Goal: Transaction & Acquisition: Purchase product/service

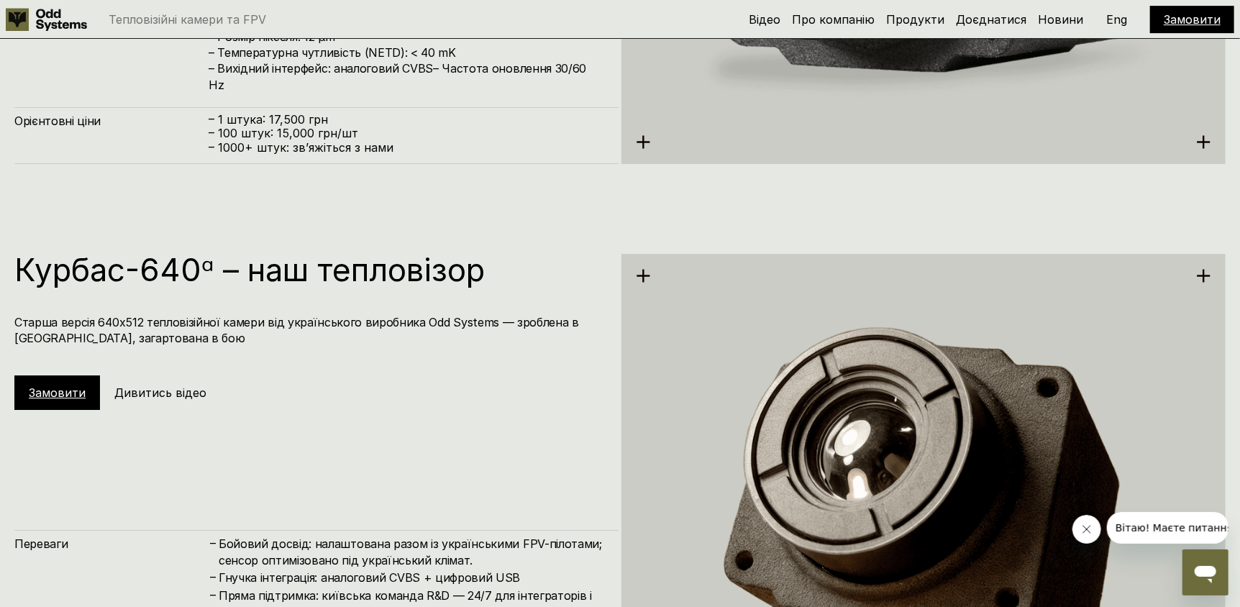
scroll to position [2822, 0]
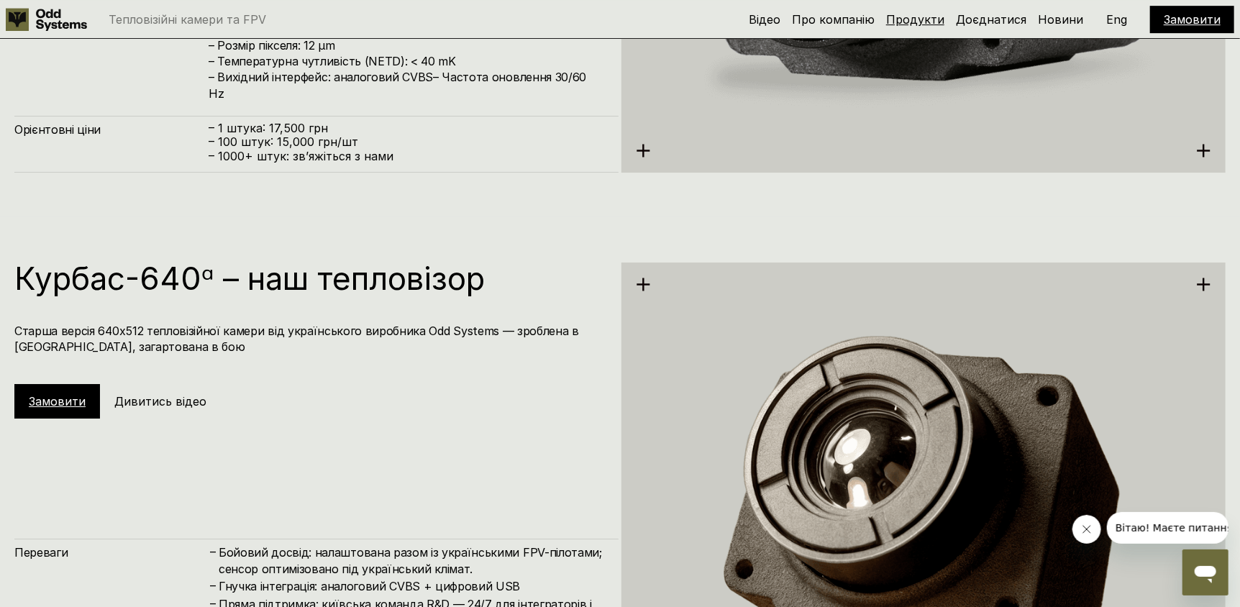
click at [928, 16] on link "Продукти" at bounding box center [915, 19] width 58 height 14
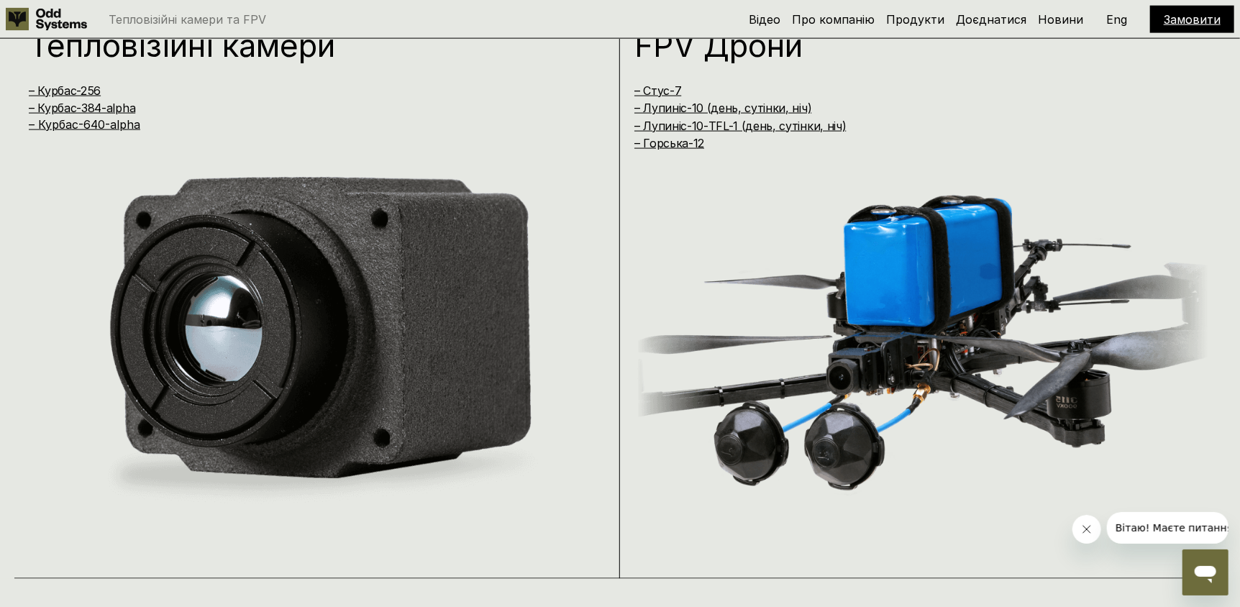
scroll to position [1216, 0]
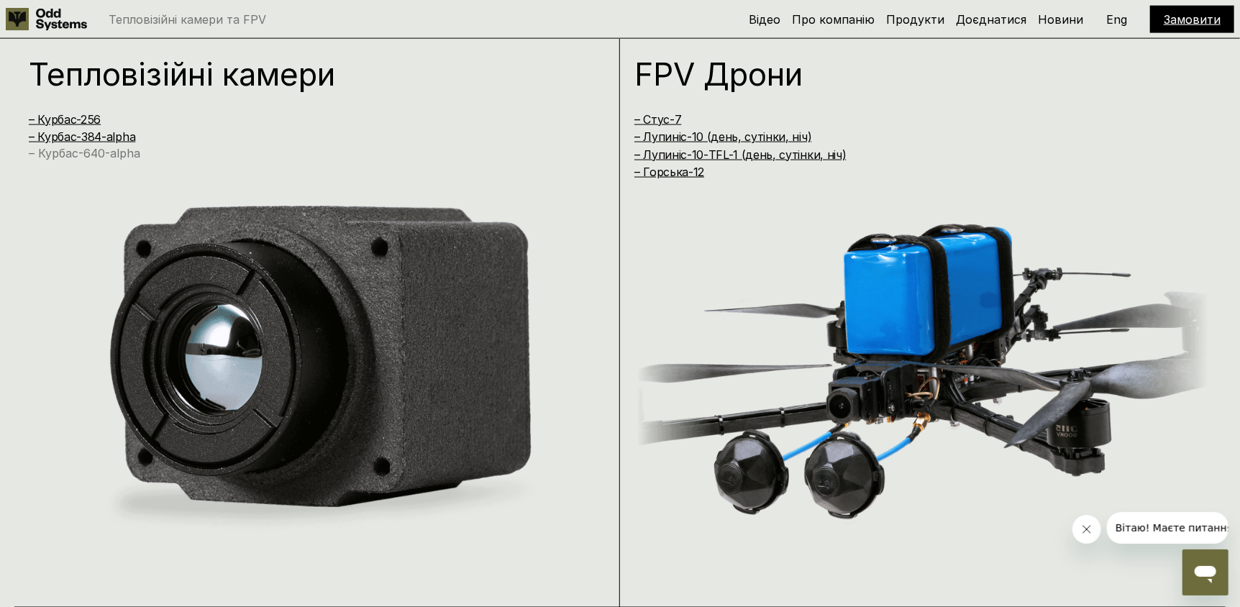
click at [93, 151] on link "– Курбас-640-alpha" at bounding box center [84, 153] width 111 height 14
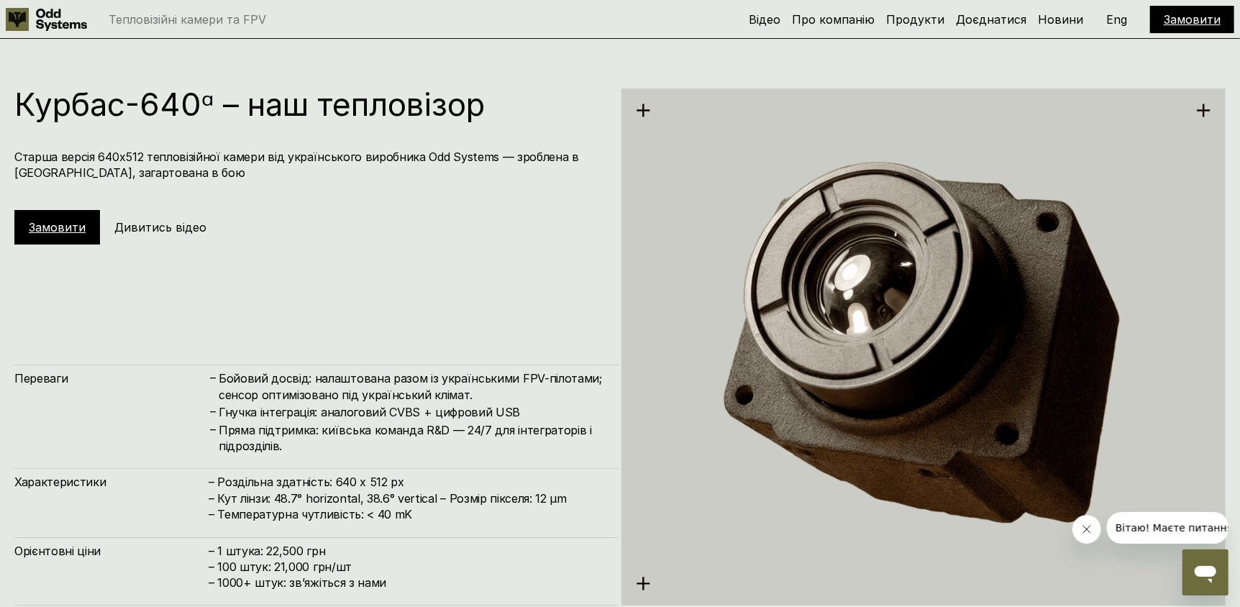
scroll to position [2966, 0]
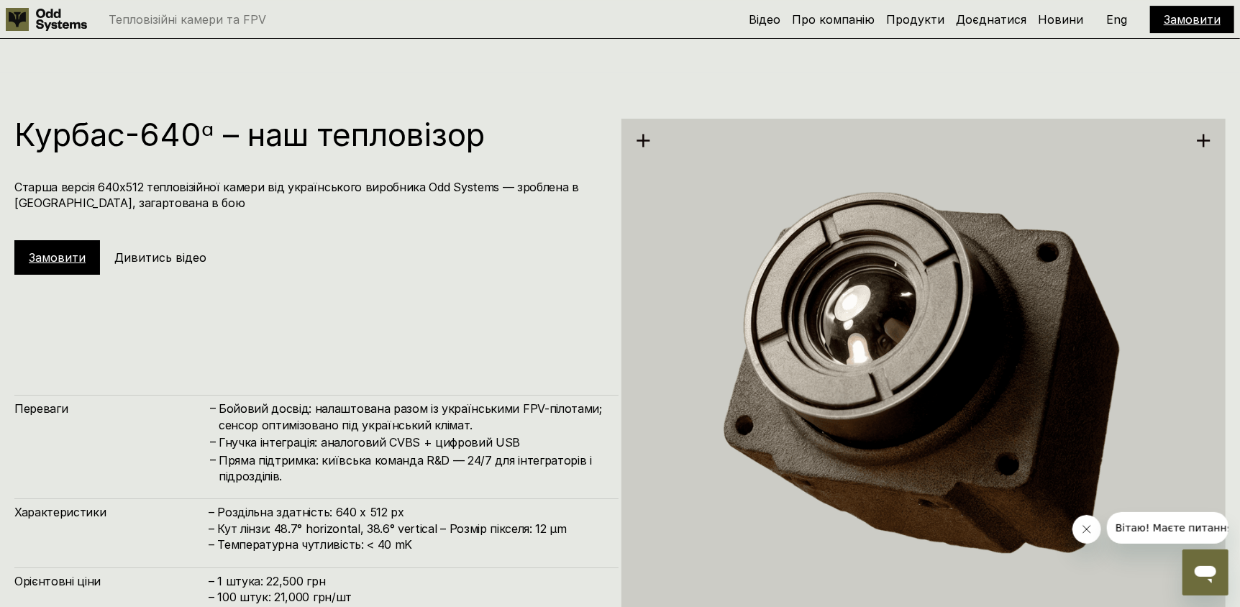
click at [752, 264] on img at bounding box center [923, 376] width 604 height 621
click at [70, 252] on link "Замовити" at bounding box center [57, 257] width 57 height 14
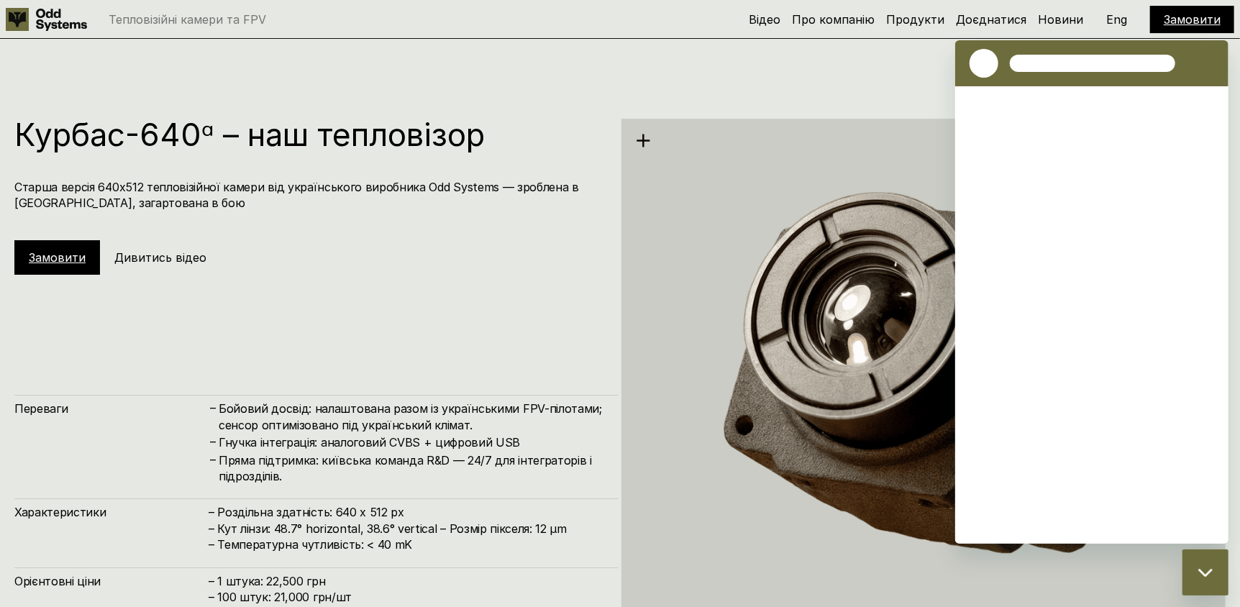
scroll to position [0, 0]
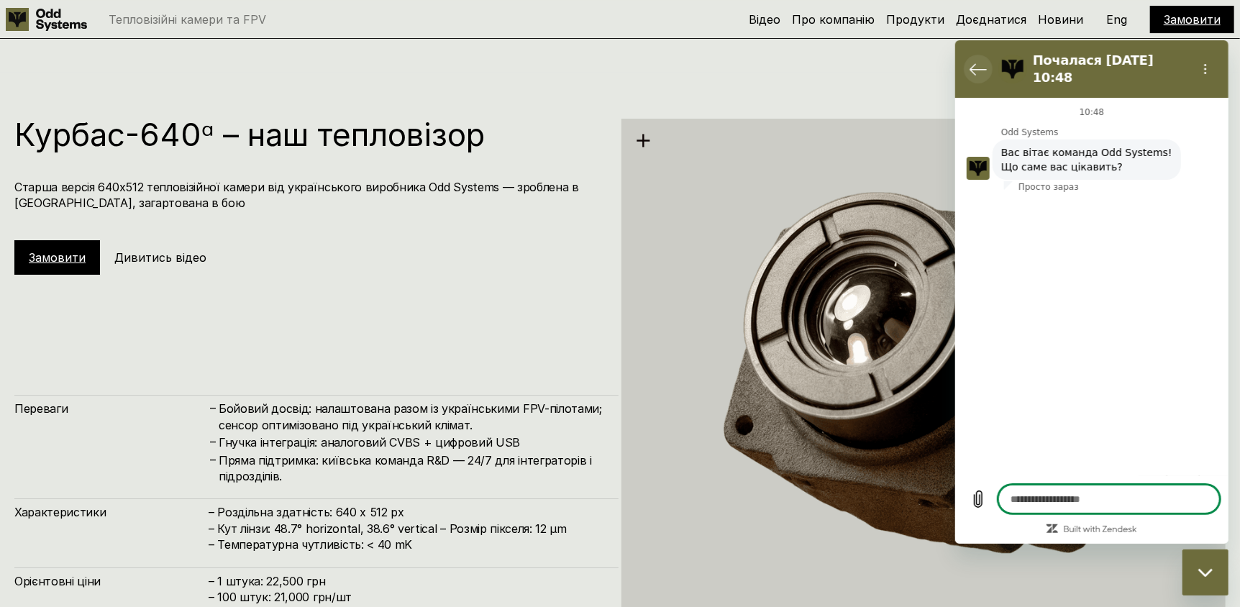
type textarea "*"
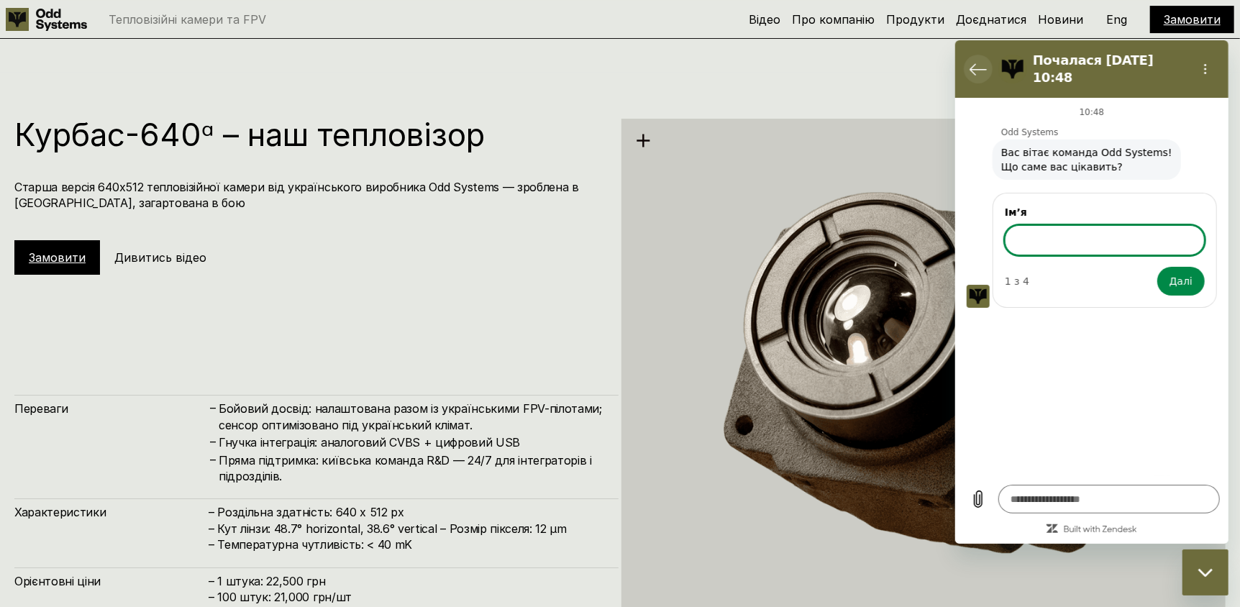
click at [972, 61] on icon "Повернутися до списку розмов" at bounding box center [977, 68] width 17 height 17
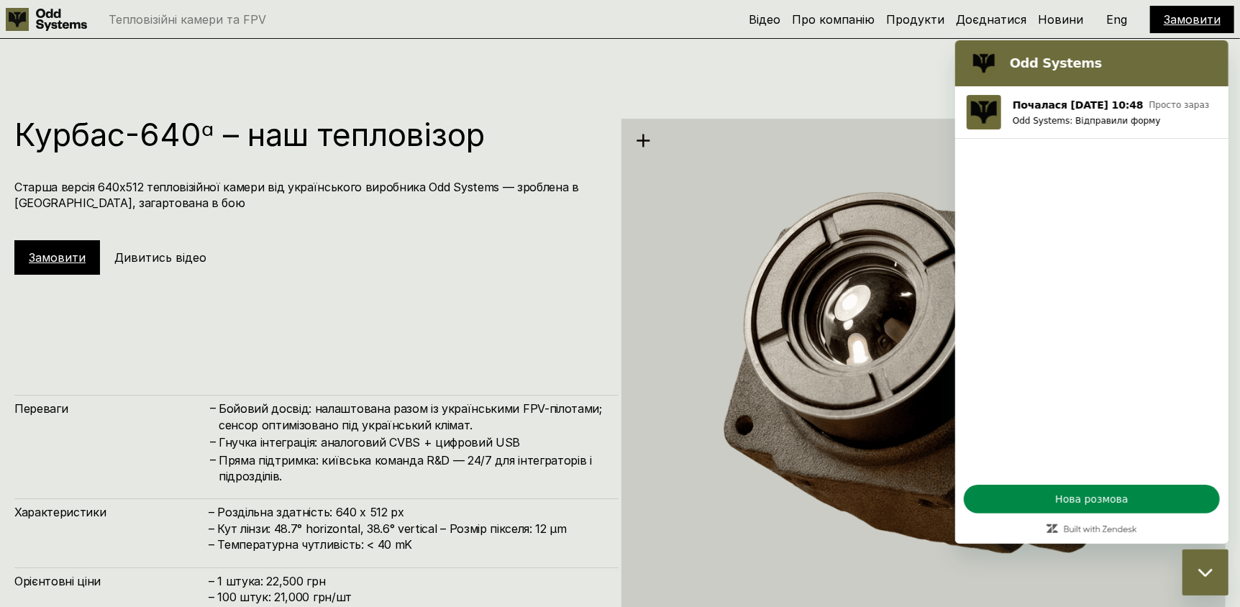
click at [531, 222] on div "Курбас-640ᵅ – наш тепловізор Старша версія 640х512 тепловізійної камери від укр…" at bounding box center [316, 197] width 604 height 156
click at [1202, 563] on div "Закрити вікно обміну повідомленнями" at bounding box center [1204, 571] width 43 height 43
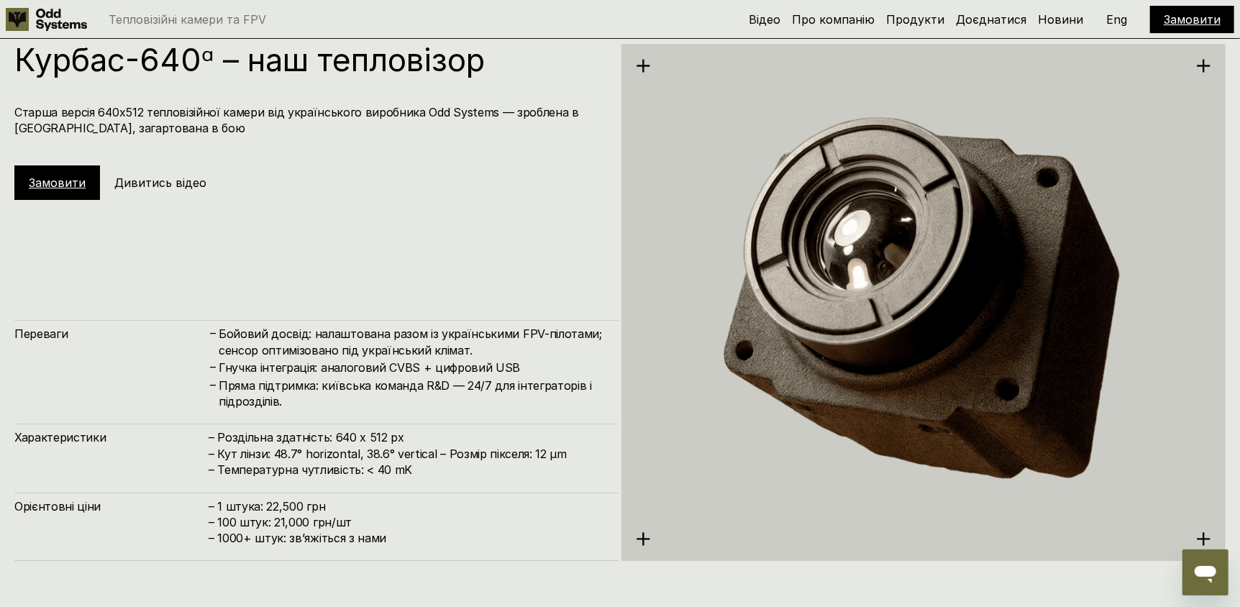
scroll to position [3038, 0]
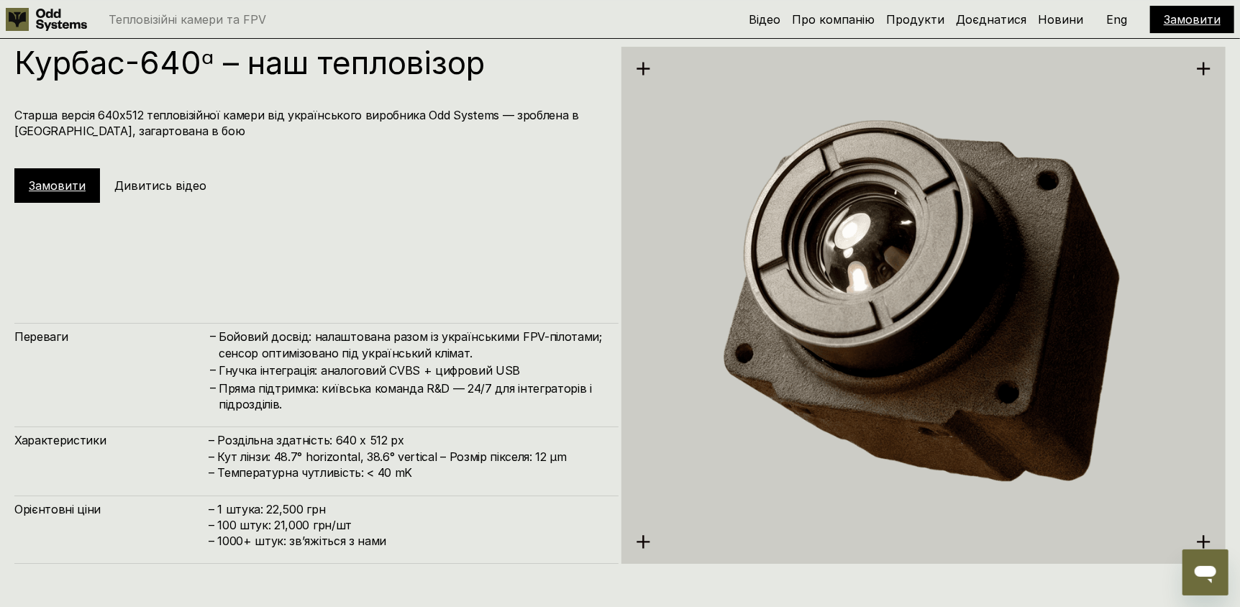
click at [146, 183] on h5 "Дивитись відео" at bounding box center [160, 186] width 92 height 16
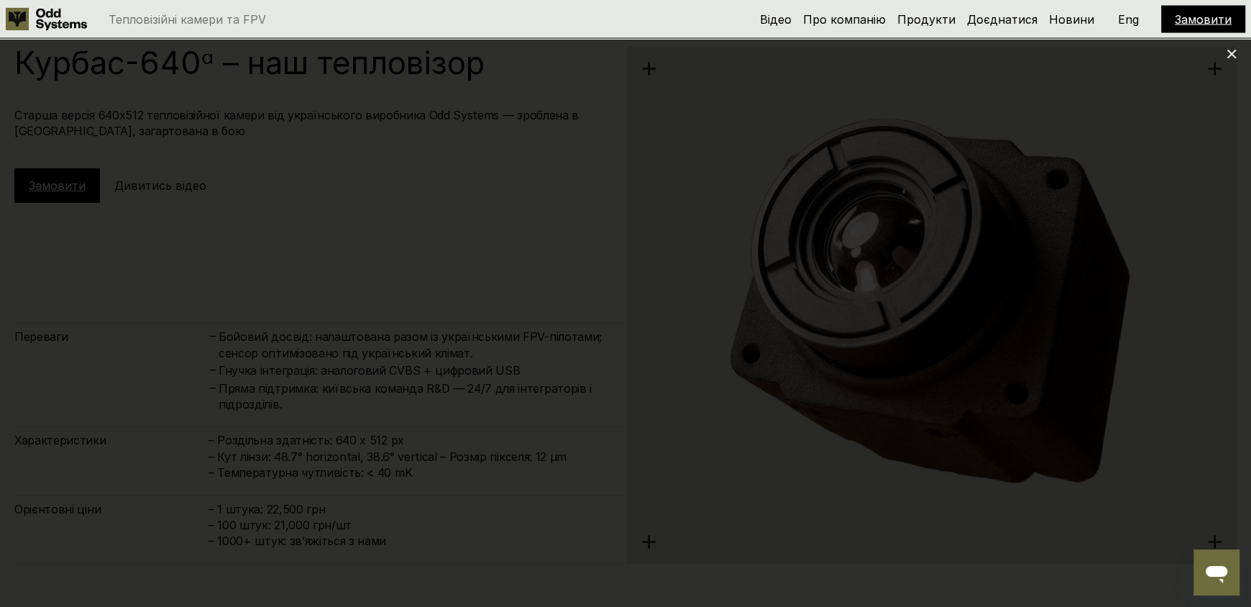
click at [80, 433] on div at bounding box center [625, 303] width 1251 height 607
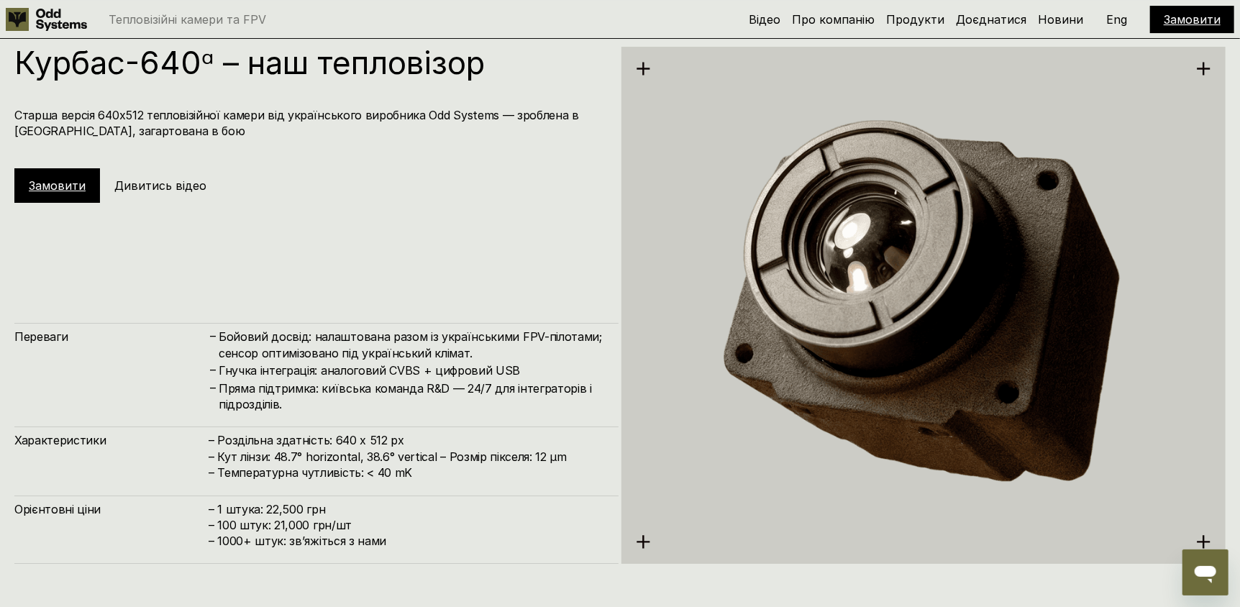
click at [304, 110] on h4 "Старша версія 640х512 тепловізійної камери від українського виробника Odd Syste…" at bounding box center [309, 123] width 590 height 32
